Goal: Find specific page/section: Find specific page/section

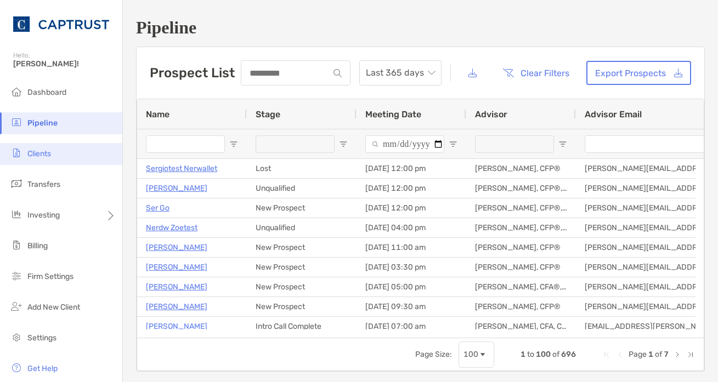
click at [43, 159] on li "Clients" at bounding box center [61, 154] width 122 height 22
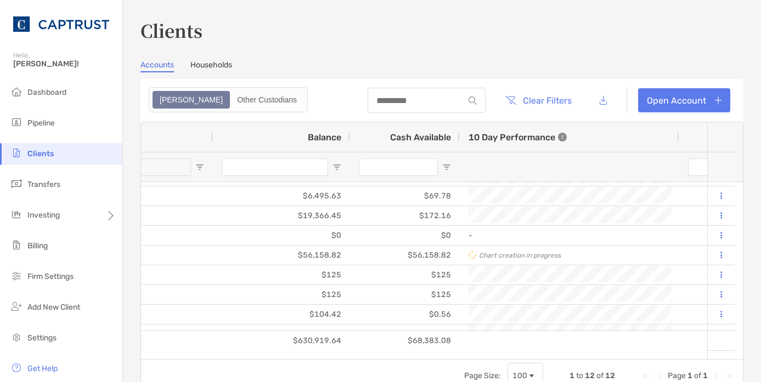
click at [527, 40] on h3 "Clients" at bounding box center [441, 30] width 603 height 25
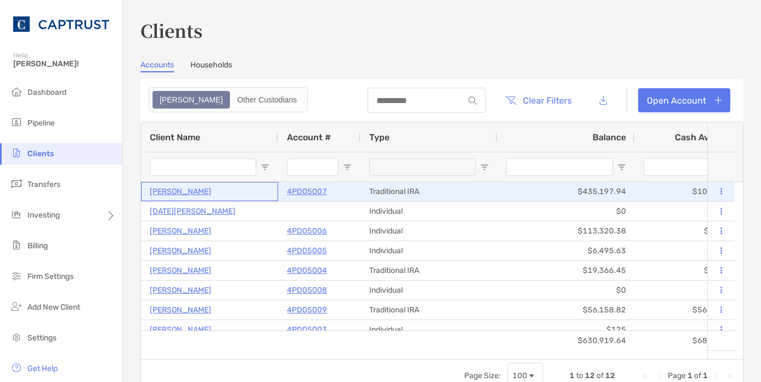
click at [197, 191] on p "[PERSON_NAME]" at bounding box center [180, 192] width 61 height 14
click at [302, 193] on p "4PD05007" at bounding box center [307, 192] width 40 height 14
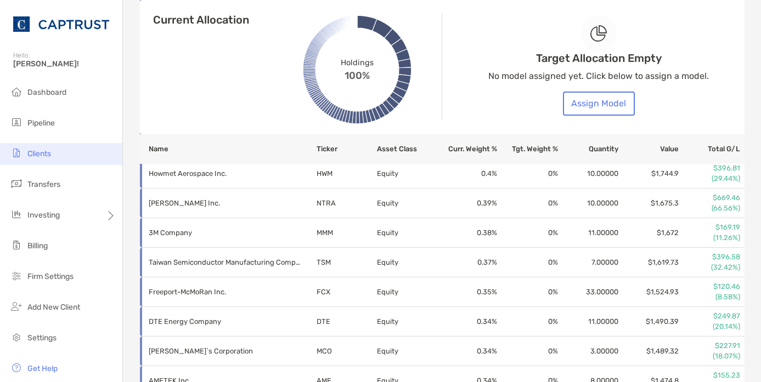
click at [42, 157] on span "Clients" at bounding box center [39, 153] width 24 height 9
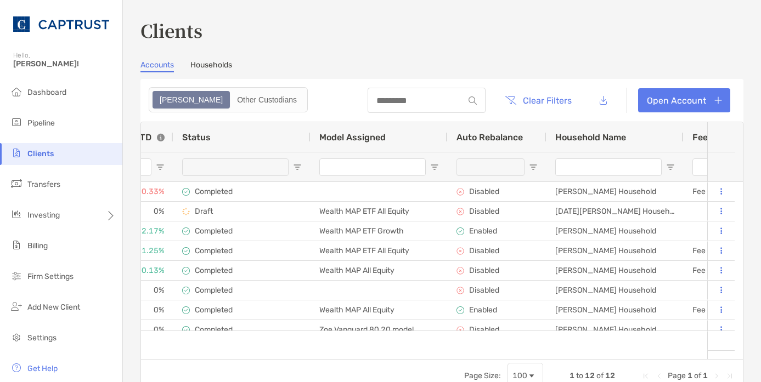
scroll to position [0, 1095]
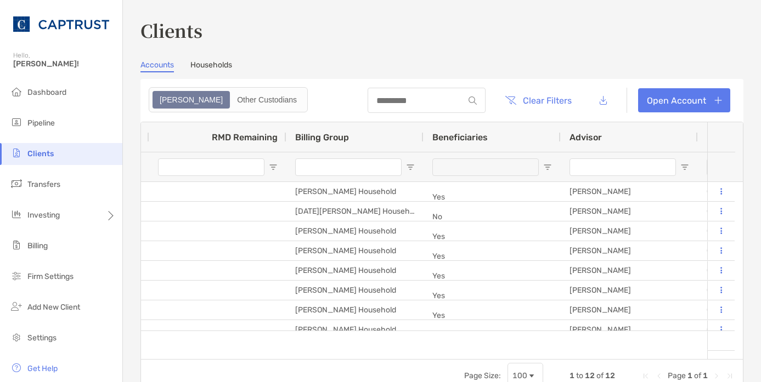
drag, startPoint x: 354, startPoint y: 71, endPoint x: 320, endPoint y: 80, distance: 35.3
click at [354, 71] on div "Accounts Households" at bounding box center [441, 66] width 603 height 12
drag, startPoint x: 594, startPoint y: 359, endPoint x: 583, endPoint y: 356, distance: 11.1
click at [495, 358] on div "Client Name Account # Type Balance Cash Available 10 Day Performance ITD YTD St…" at bounding box center [441, 257] width 603 height 271
click at [297, 40] on h3 "Clients" at bounding box center [441, 30] width 603 height 25
